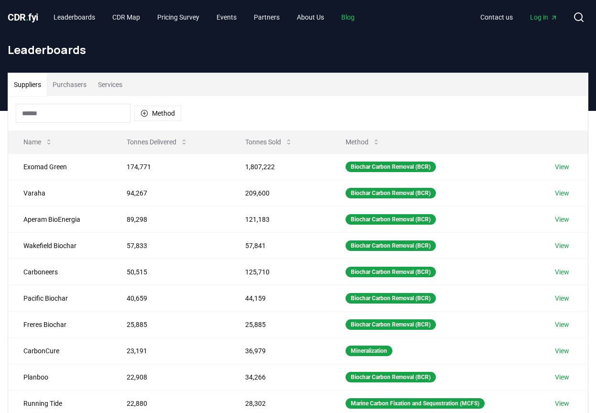
click at [362, 18] on link "Blog" at bounding box center [348, 17] width 29 height 17
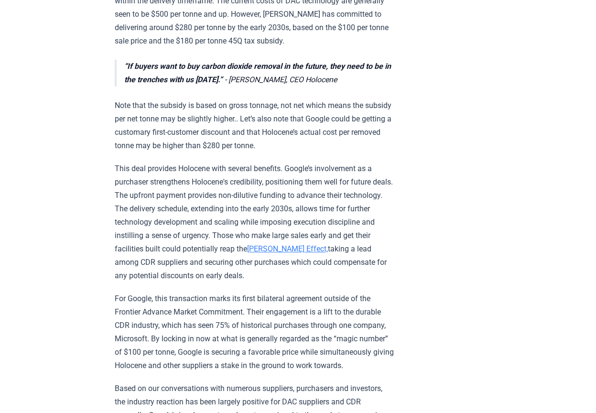
scroll to position [478, 0]
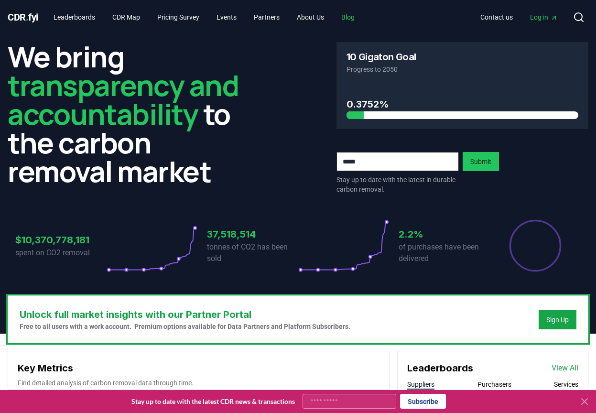
click at [362, 17] on link "Blog" at bounding box center [348, 17] width 29 height 17
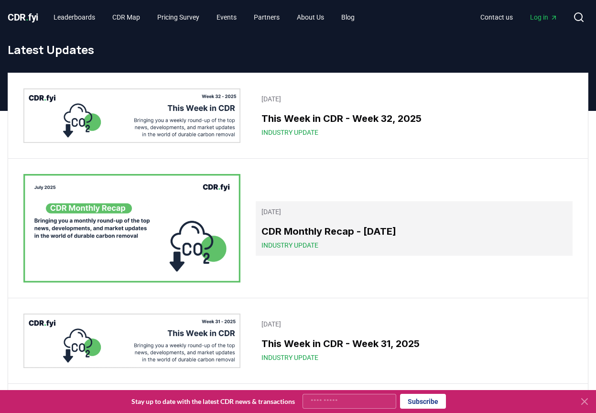
click at [346, 229] on h3 "CDR Monthly Recap - [DATE]" at bounding box center [413, 231] width 305 height 14
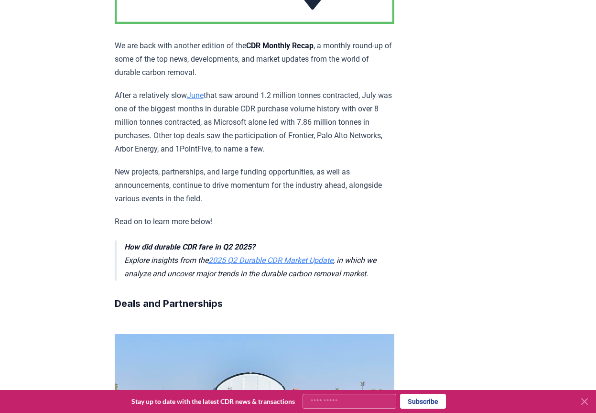
scroll to position [239, 0]
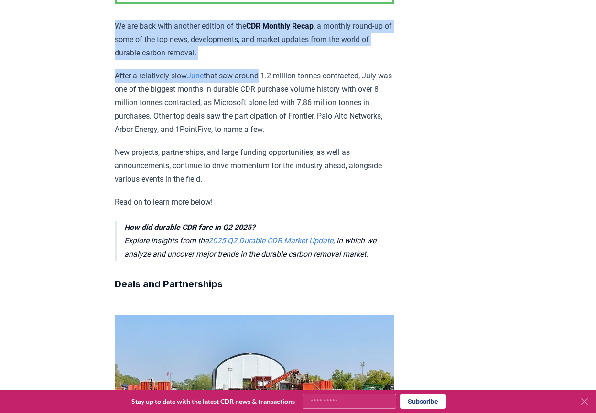
drag, startPoint x: 114, startPoint y: 25, endPoint x: 262, endPoint y: 65, distance: 153.4
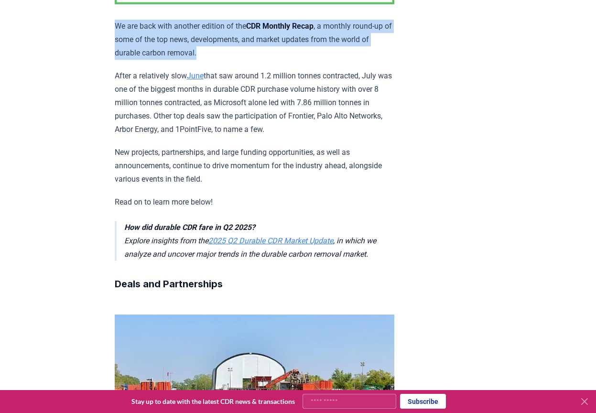
drag, startPoint x: 251, startPoint y: 54, endPoint x: 110, endPoint y: 24, distance: 144.0
drag, startPoint x: 115, startPoint y: 73, endPoint x: 320, endPoint y: 122, distance: 210.8
click at [320, 122] on p "After a relatively slow June that saw around 1.2 million tonnes contracted, Jul…" at bounding box center [255, 102] width 280 height 67
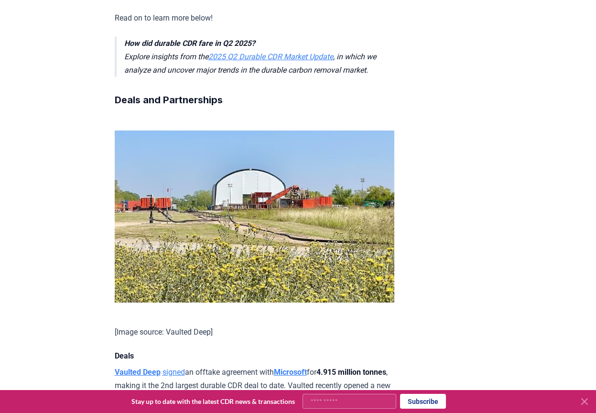
scroll to position [430, 0]
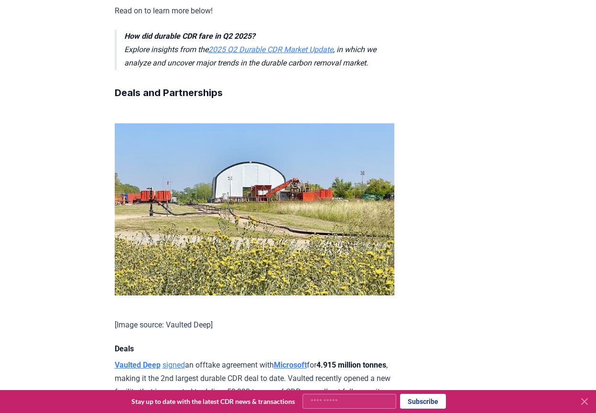
click at [583, 404] on icon at bounding box center [584, 401] width 11 height 11
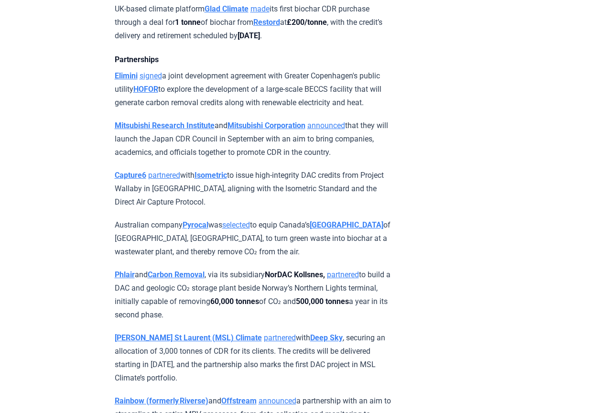
scroll to position [1051, 0]
